Goal: Information Seeking & Learning: Learn about a topic

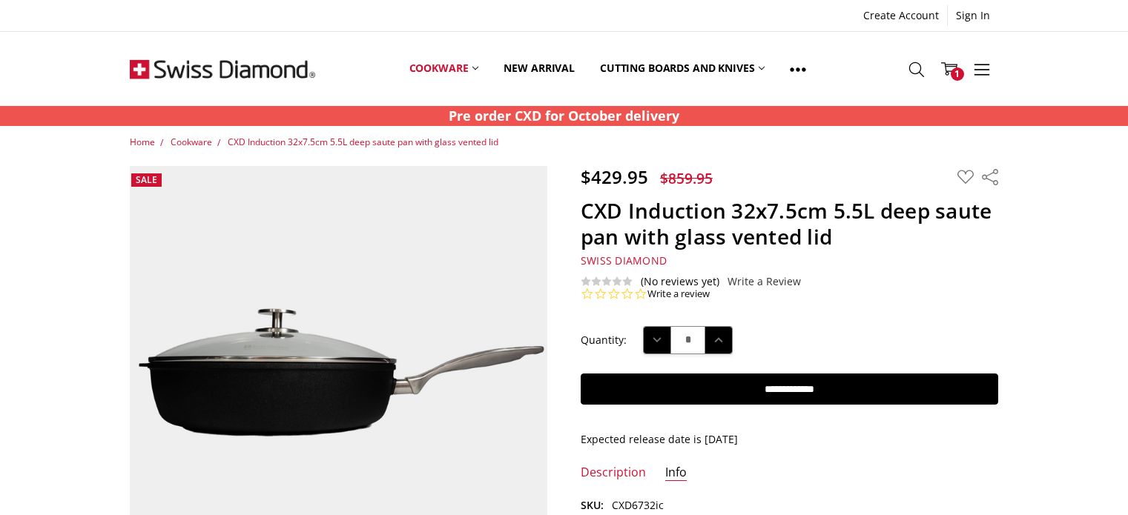
click at [909, 65] on icon at bounding box center [916, 70] width 16 height 16
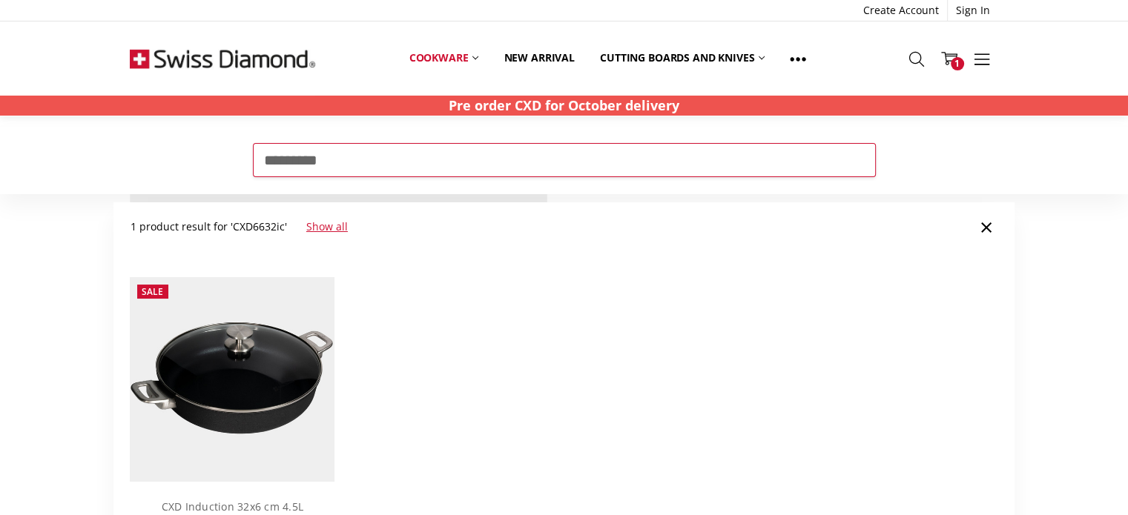
scroll to position [148, 0]
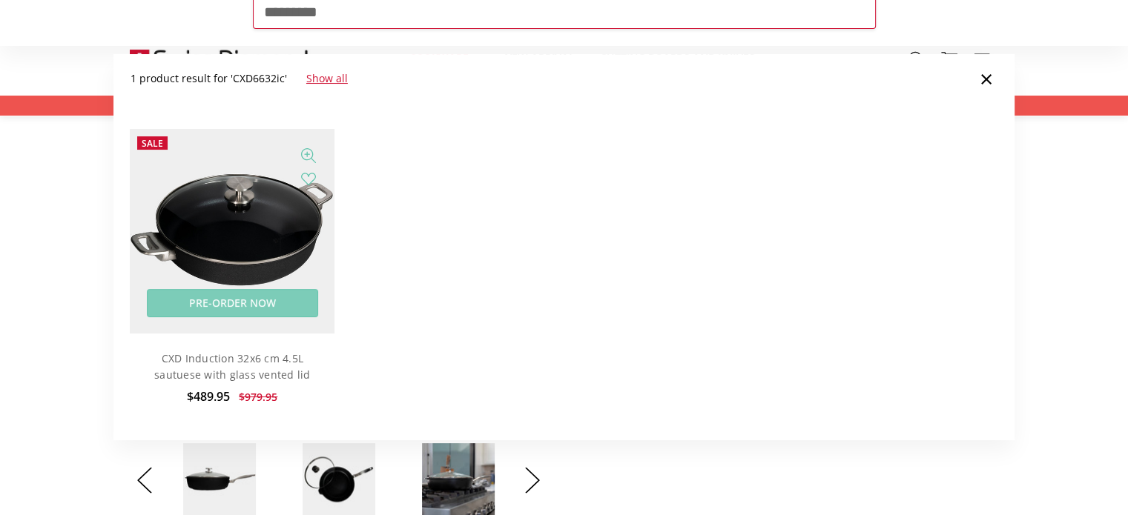
type input "*********"
click at [264, 207] on img at bounding box center [232, 231] width 205 height 205
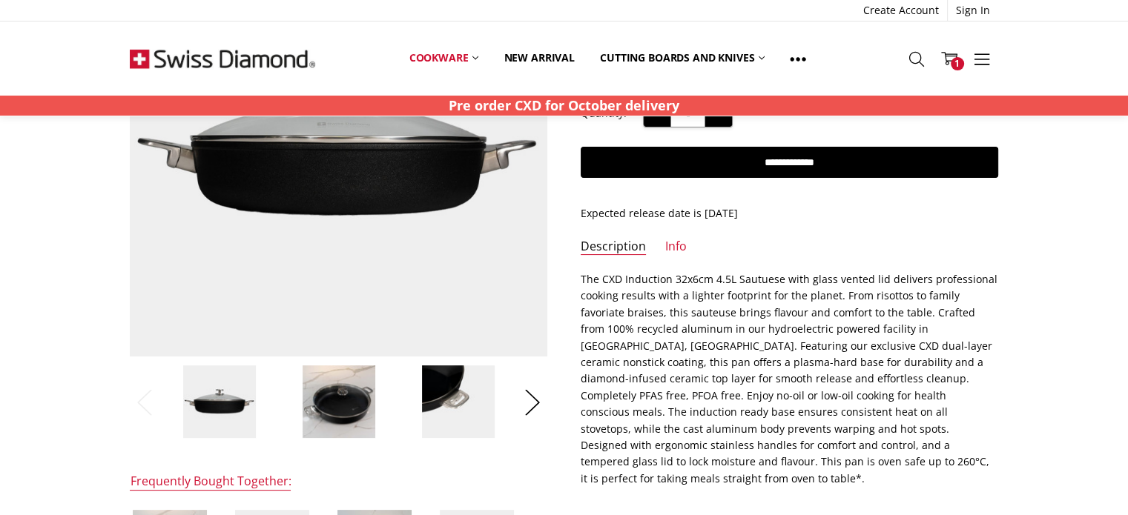
scroll to position [304, 0]
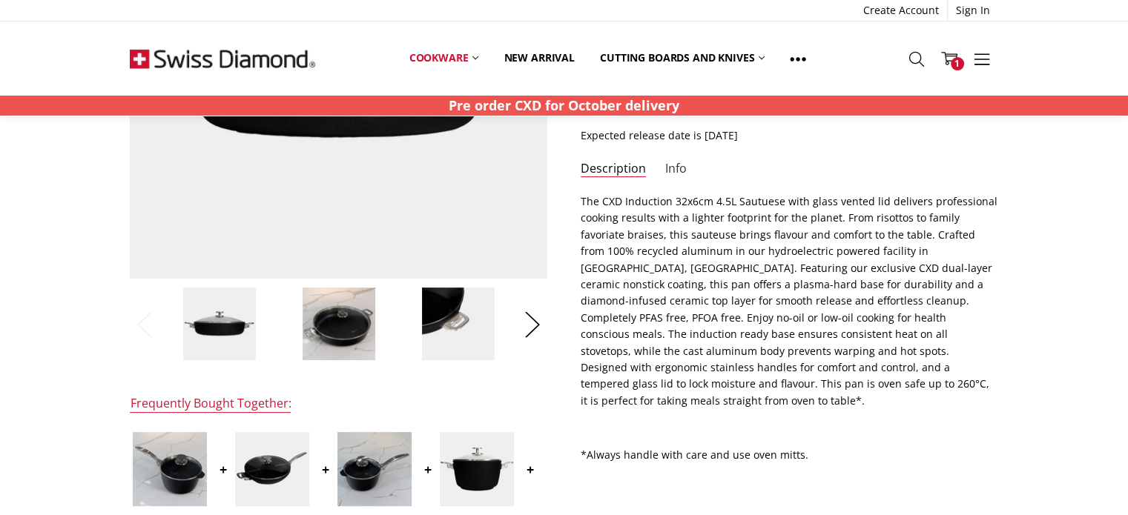
click at [668, 168] on link "Info" at bounding box center [676, 169] width 22 height 17
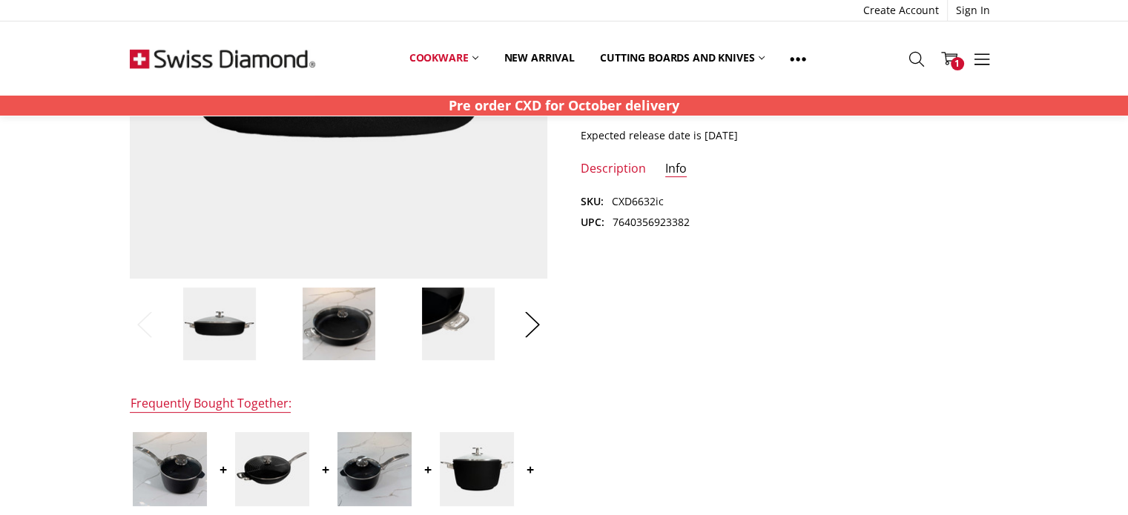
click at [656, 217] on dd "7640356923382" at bounding box center [650, 222] width 77 height 16
copy dd "7640356923382"
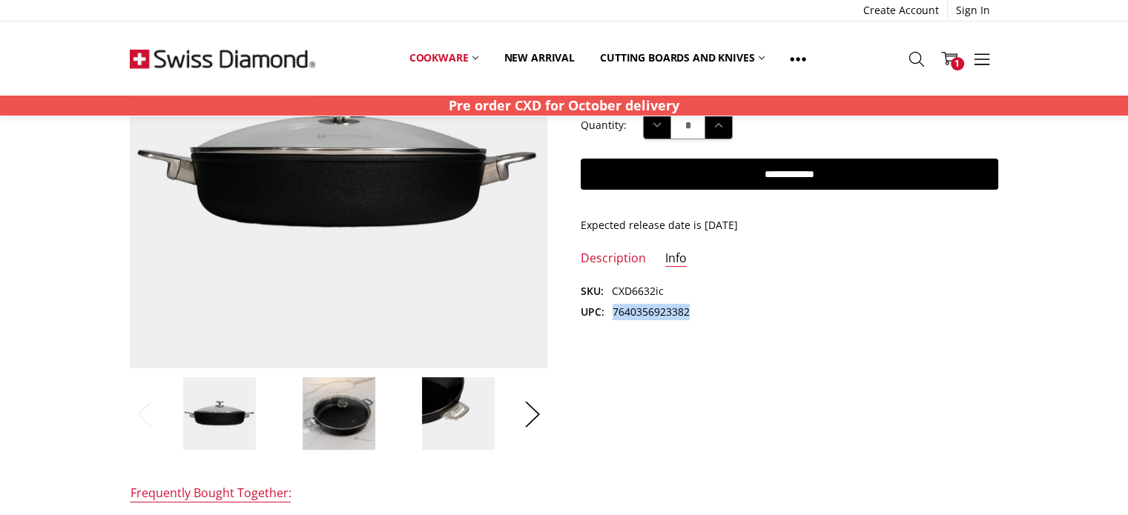
scroll to position [156, 0]
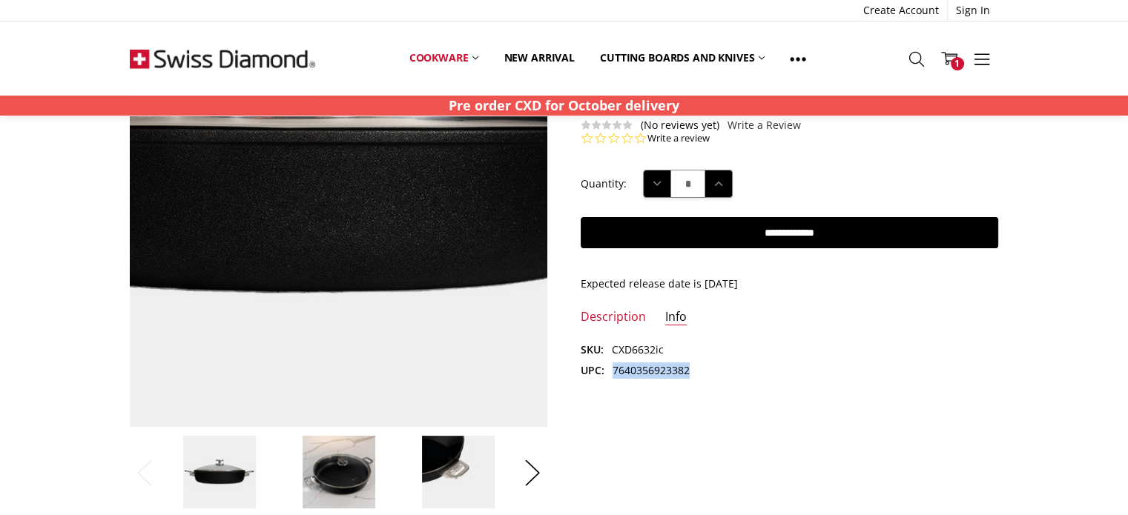
click at [370, 280] on img at bounding box center [300, 139] width 949 height 949
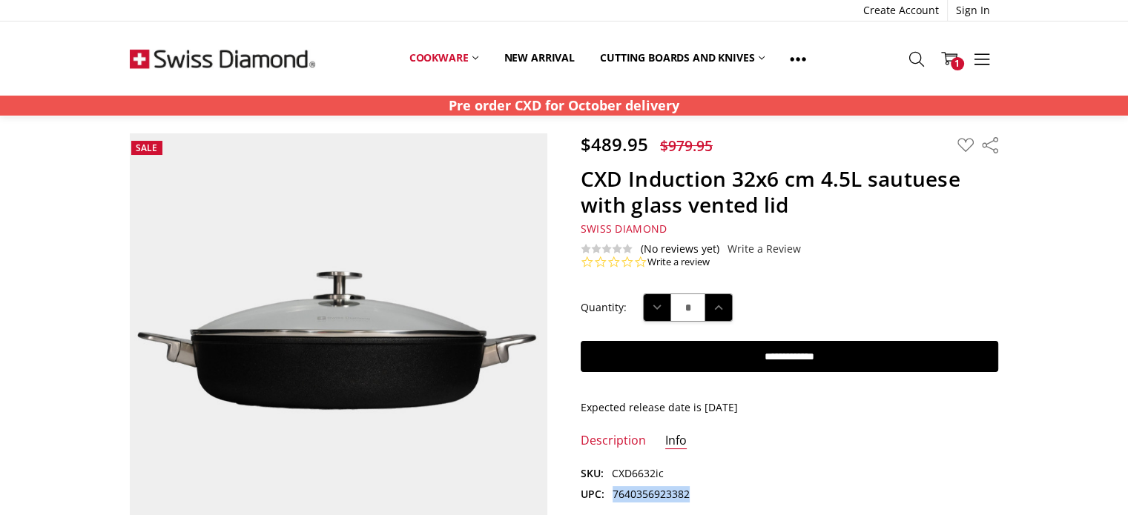
scroll to position [0, 0]
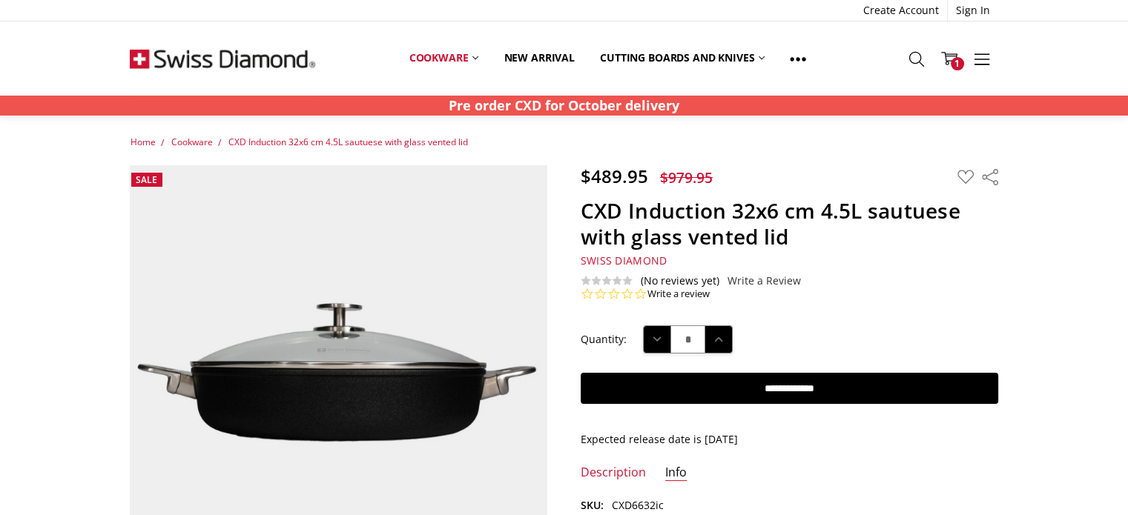
click at [899, 208] on h1 "CXD Induction 32x6 cm 4.5L sautuese with glass vented lid" at bounding box center [789, 224] width 417 height 52
click at [897, 213] on h1 "CXD Induction 32x6 cm 4.5L sautuese with glass vented lid" at bounding box center [789, 224] width 417 height 52
click at [807, 227] on h1 "CXD Induction 32x6 cm 4.5L sautuese with glass vented lid" at bounding box center [789, 224] width 417 height 52
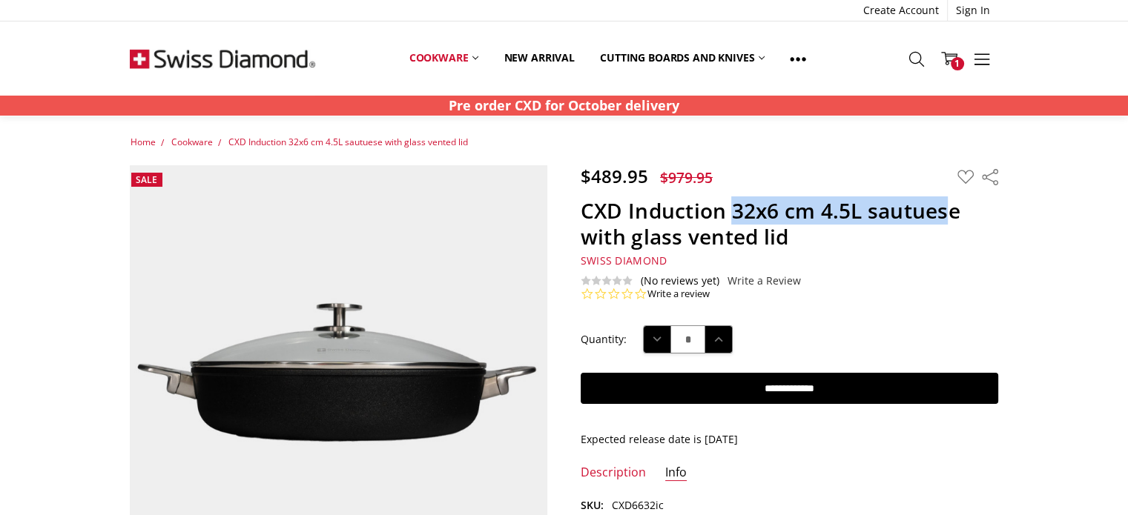
copy h1 "32x6 cm 4.5L sautues"
drag, startPoint x: 734, startPoint y: 214, endPoint x: 952, endPoint y: 200, distance: 218.4
click at [952, 200] on h1 "CXD Induction 32x6 cm 4.5L sautuese with glass vented lid" at bounding box center [789, 224] width 417 height 52
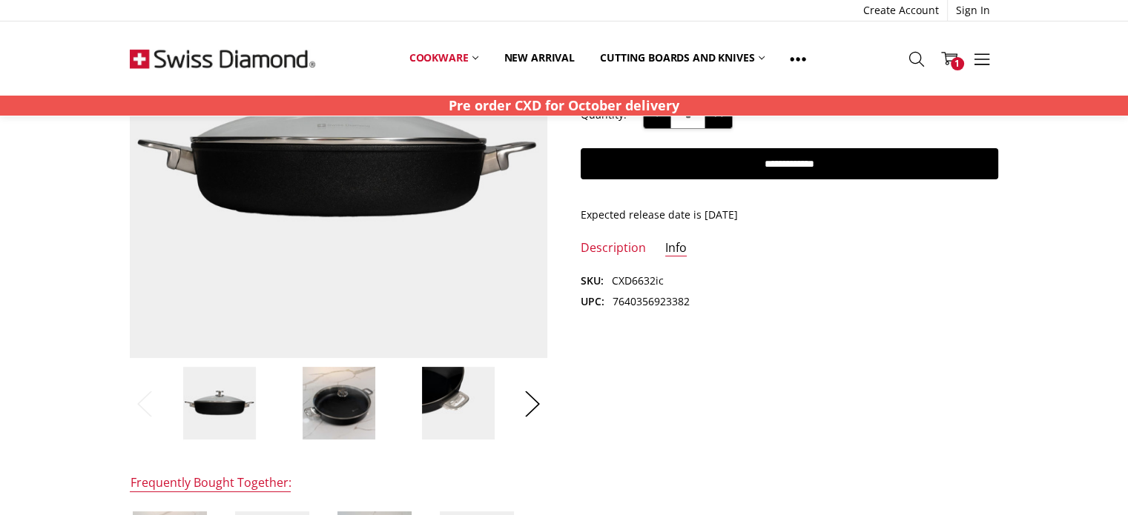
scroll to position [222, 0]
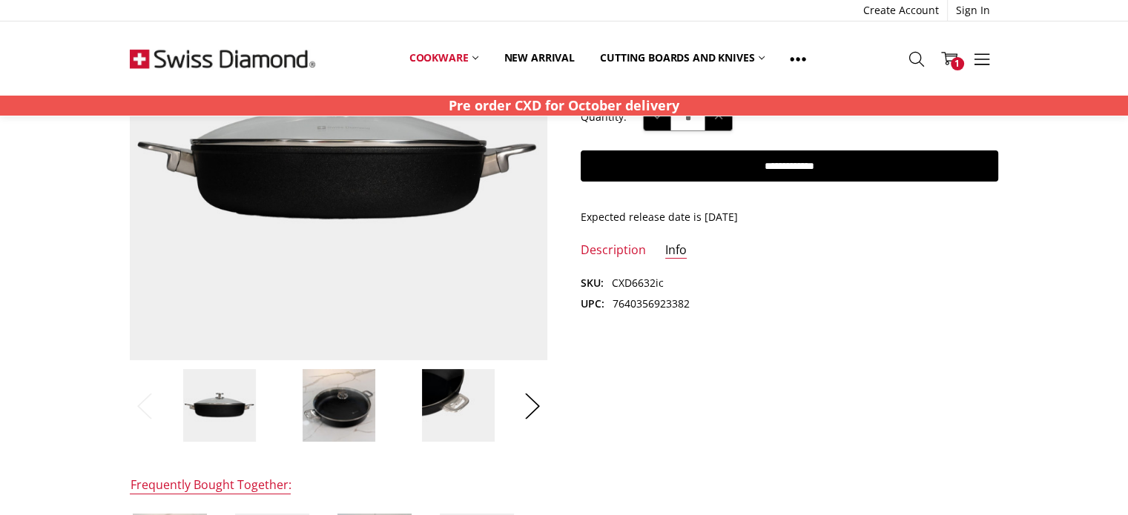
click at [596, 260] on li "Description" at bounding box center [613, 254] width 65 height 25
click at [596, 250] on link "Description" at bounding box center [613, 250] width 65 height 17
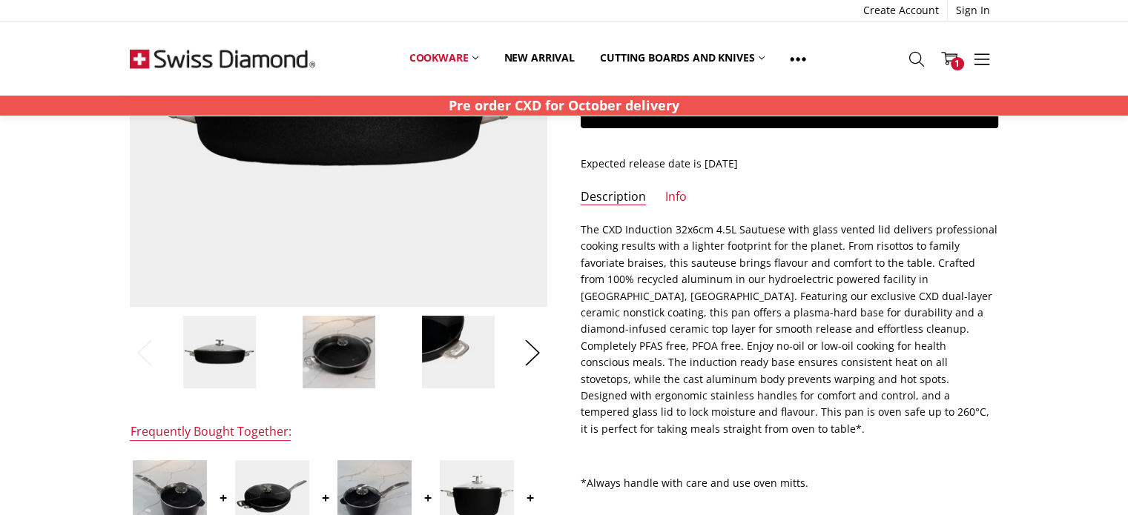
scroll to position [297, 0]
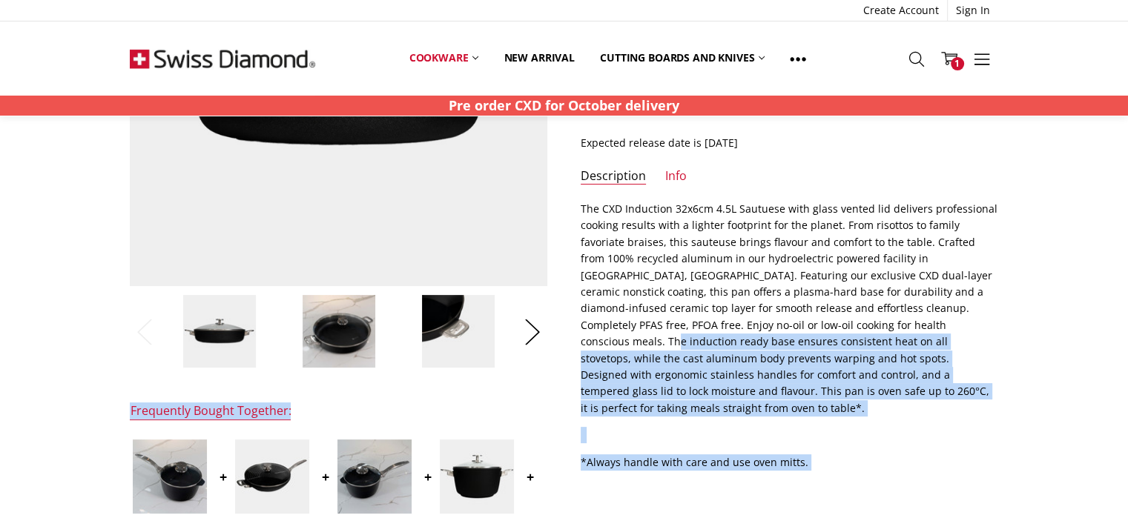
drag, startPoint x: 581, startPoint y: 198, endPoint x: 851, endPoint y: 332, distance: 301.4
click at [851, 332] on div "$489.95 $979.95 MSRP: You save Add to Wish List" at bounding box center [563, 364] width 901 height 991
click at [830, 369] on p "The CXD Induction 32x6cm 4.5L Sautuese with glass vented lid delivers professio…" at bounding box center [789, 309] width 417 height 216
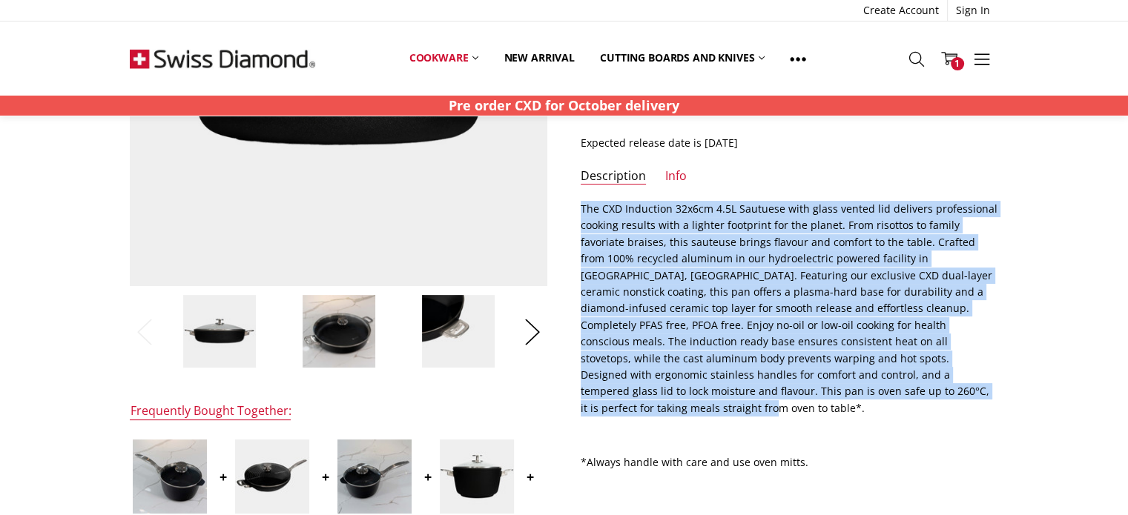
drag, startPoint x: 822, startPoint y: 397, endPoint x: 579, endPoint y: 207, distance: 307.9
click at [579, 207] on section "Description The CXD Induction 32x6cm 4.5L Sautuese with glass vented lid delive…" at bounding box center [789, 341] width 450 height 280
copy p "The CXD Induction 32x6cm 4.5L Sautuese with glass vented lid delivers professio…"
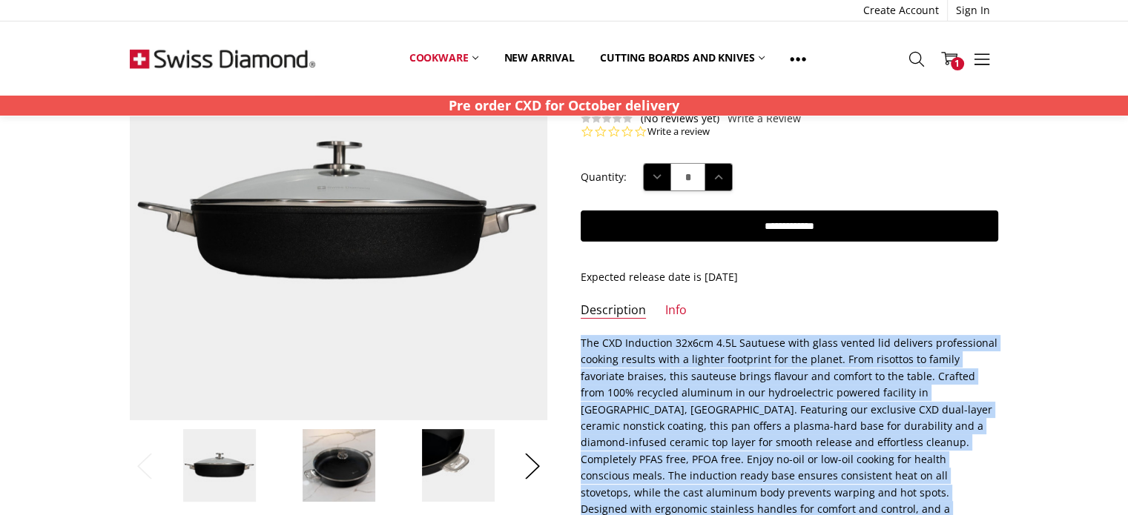
scroll to position [222, 0]
